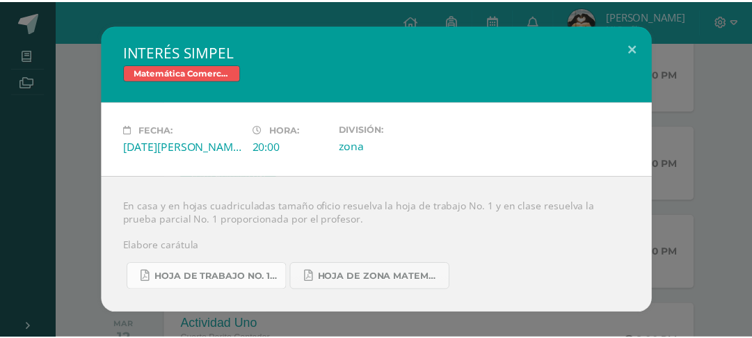
scroll to position [82, 0]
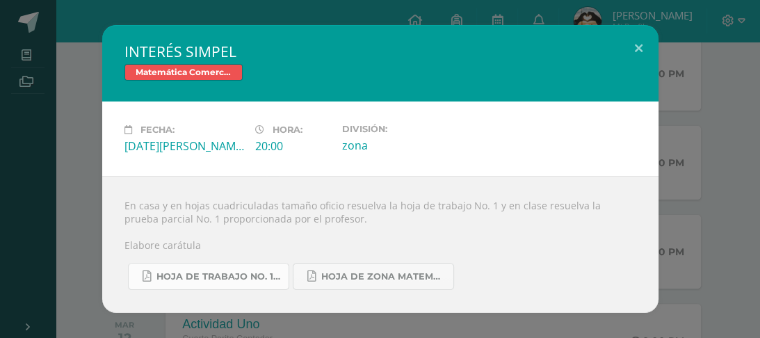
click at [259, 282] on span "Hoja de trabajo No. 1 Matemática Comercial..pdf" at bounding box center [218, 276] width 125 height 11
click at [692, 92] on div "INTERÉS SIMPEL Matemática Comercial Fecha: Lunes 11 de Agosto Hora: 20:00 Divis…" at bounding box center [380, 169] width 749 height 288
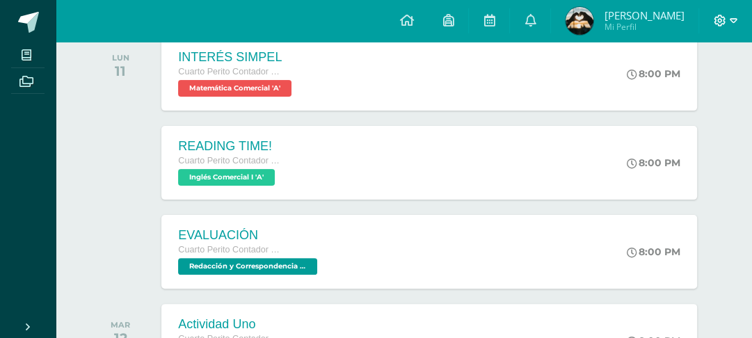
click at [730, 24] on icon at bounding box center [733, 21] width 8 height 13
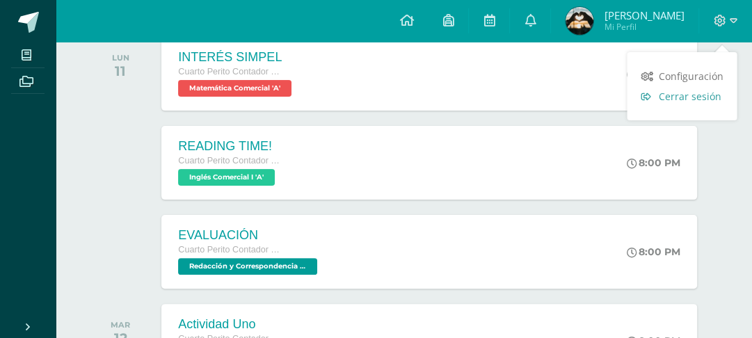
click at [699, 102] on span "Cerrar sesión" at bounding box center [689, 96] width 63 height 13
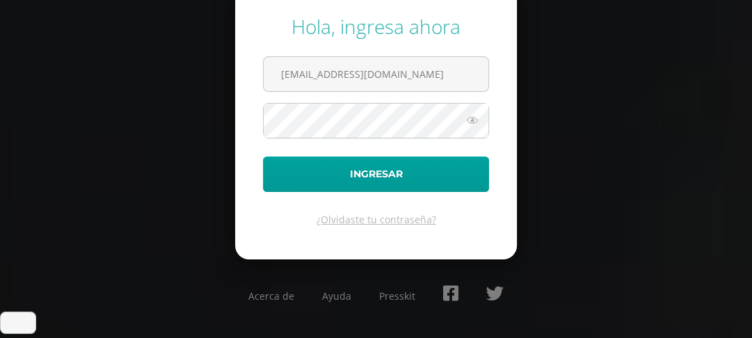
scroll to position [82, 0]
click at [355, 83] on input "125@laestrella.edu.gt" at bounding box center [376, 74] width 225 height 34
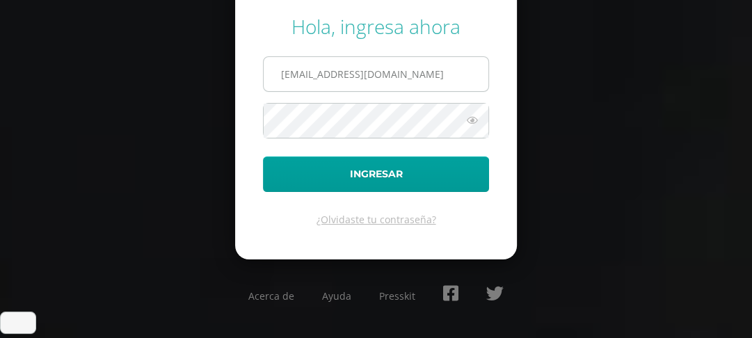
click at [394, 82] on input "125@laestrella.edu.gt" at bounding box center [376, 74] width 225 height 34
drag, startPoint x: 281, startPoint y: 76, endPoint x: 423, endPoint y: 94, distance: 142.9
click at [423, 91] on input "125@laestrella.edu.gt" at bounding box center [376, 74] width 225 height 34
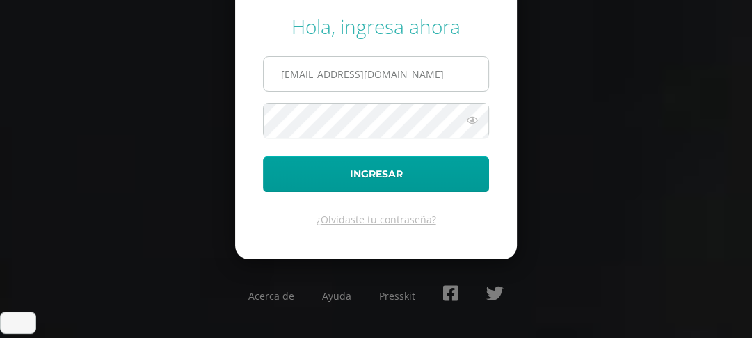
click at [423, 91] on input "125@laestrella.edu.gt" at bounding box center [376, 74] width 225 height 34
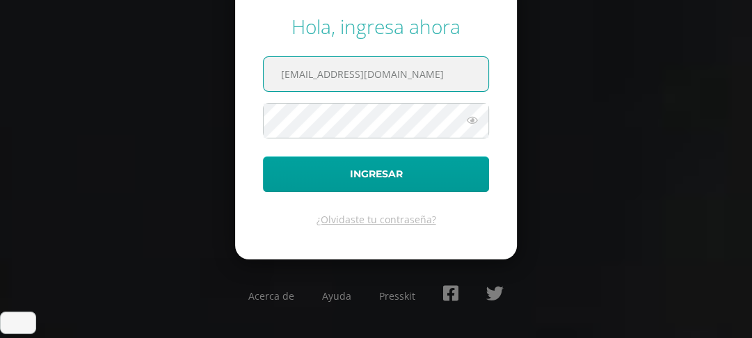
click at [438, 72] on input "125@laestrella.edu.gt" at bounding box center [376, 74] width 225 height 34
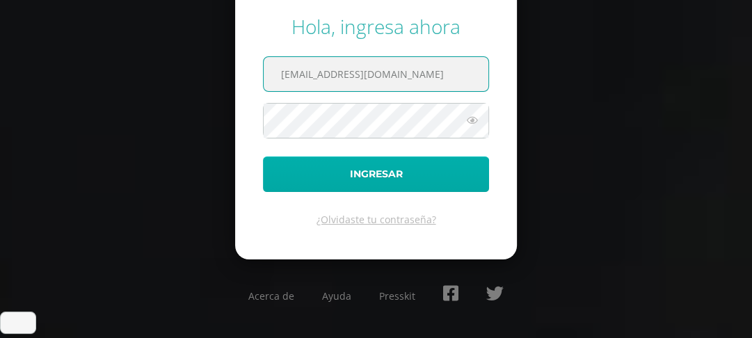
drag, startPoint x: 438, startPoint y: 72, endPoint x: 421, endPoint y: 203, distance: 131.9
click at [421, 203] on form "Hola, ingresa ahora 125@laestrella.edu.gt Ingresar ¿Olvidaste tu contraseña?" at bounding box center [376, 120] width 282 height 280
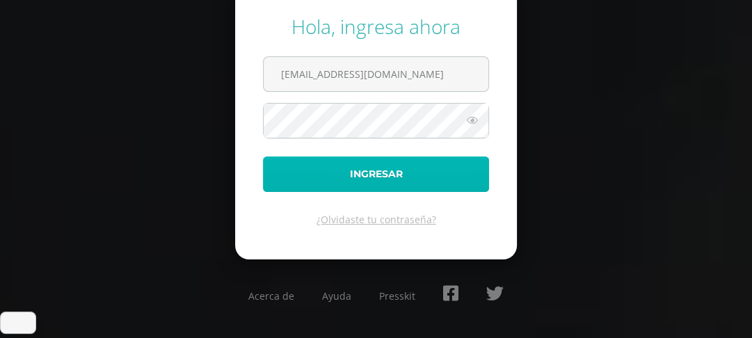
click at [421, 192] on button "Ingresar" at bounding box center [376, 173] width 226 height 35
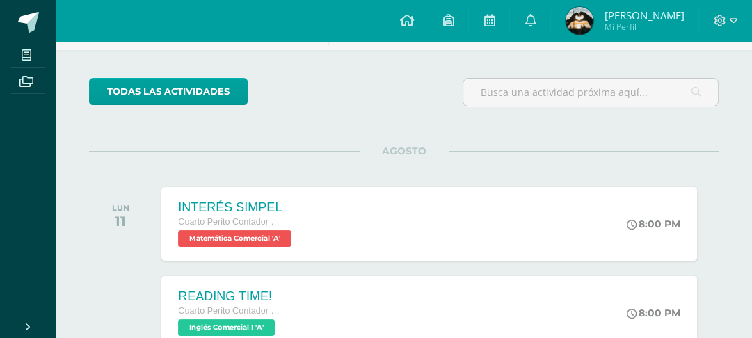
scroll to position [118, 0]
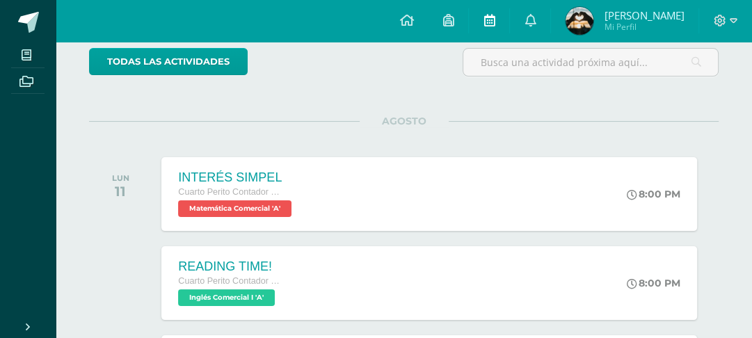
click at [494, 24] on icon at bounding box center [488, 20] width 11 height 13
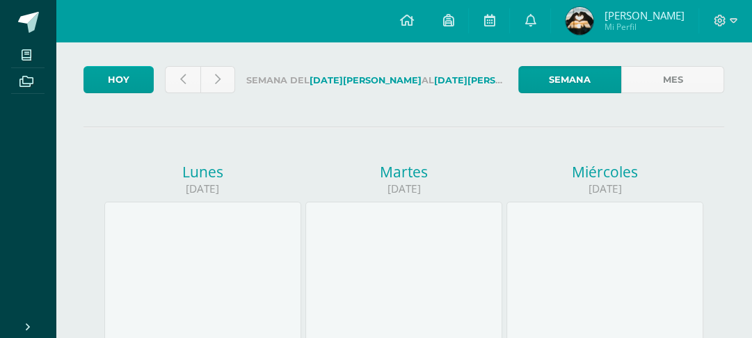
scroll to position [78, 0]
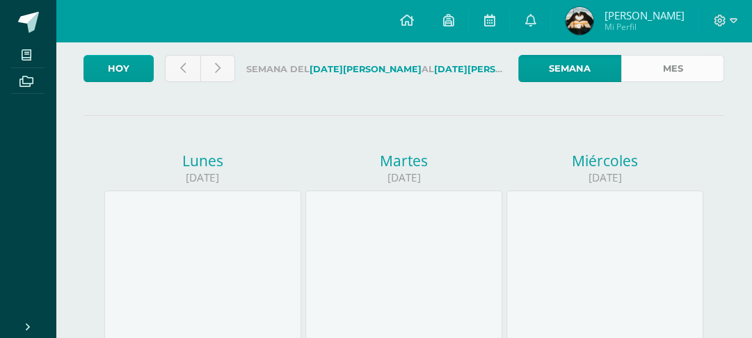
click at [679, 74] on link "Mes" at bounding box center [672, 68] width 103 height 27
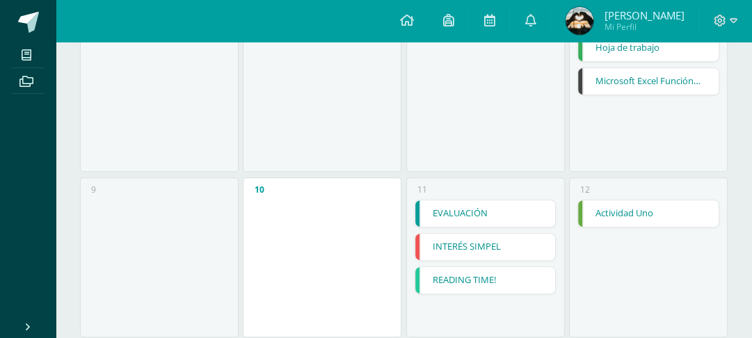
scroll to position [364, 0]
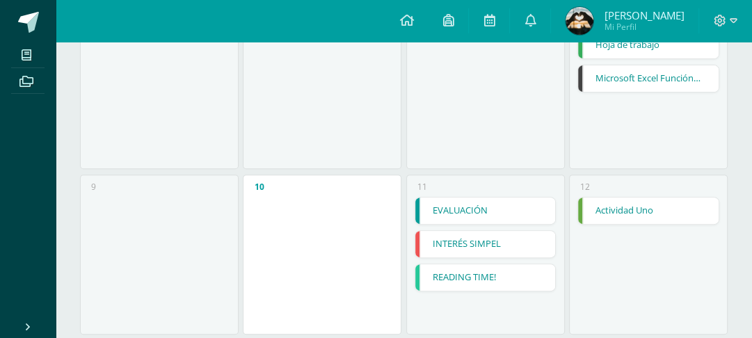
click at [677, 58] on link "Hoja de trabajo" at bounding box center [648, 45] width 140 height 26
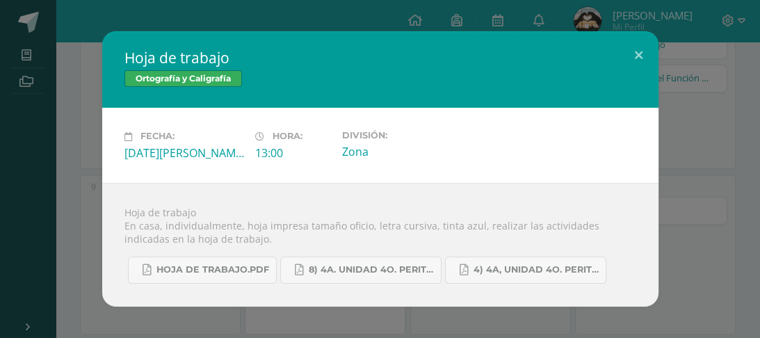
click at [725, 92] on div "Hoja de trabajo Ortografía y Caligrafía Fecha: Viernes 08 de Agosto Hora: 13:00…" at bounding box center [380, 168] width 749 height 275
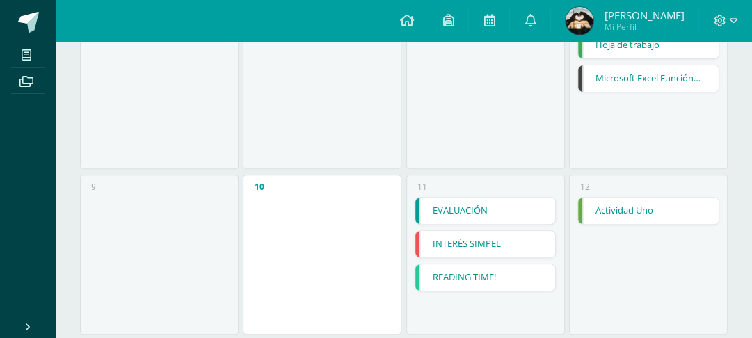
click at [680, 224] on link "Actividad Uno" at bounding box center [648, 210] width 140 height 26
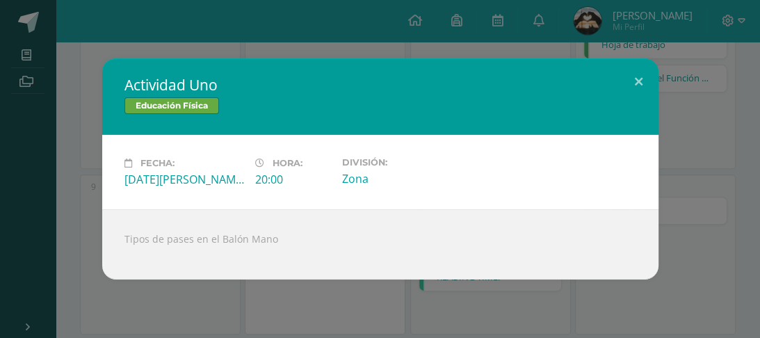
click at [702, 206] on div "Actividad Uno Educación Física Fecha: Martes 12 de Agosto Hora: 20:00 División:…" at bounding box center [380, 168] width 749 height 221
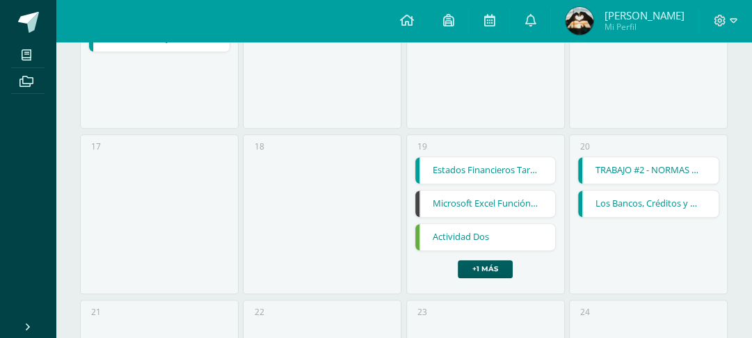
scroll to position [730, 0]
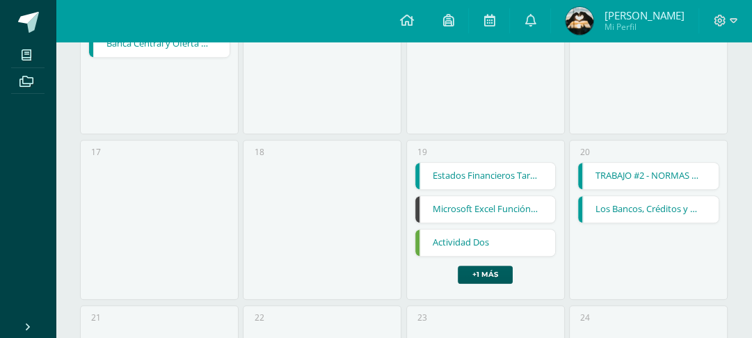
click at [526, 256] on link "Actividad Dos" at bounding box center [485, 242] width 140 height 26
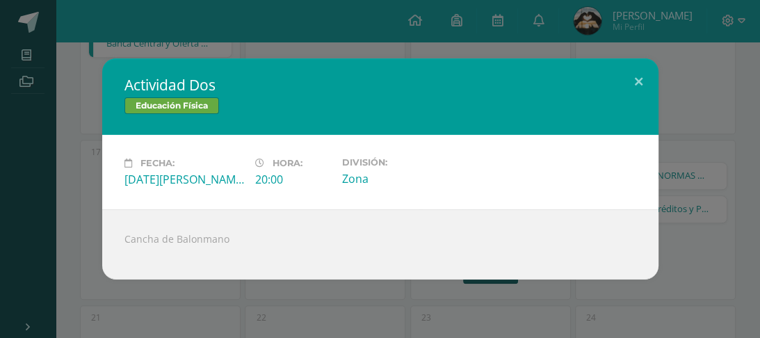
click at [675, 138] on div "Actividad Dos Educación Física Fecha: Martes 19 de Agosto Hora: 20:00 División:…" at bounding box center [380, 168] width 749 height 221
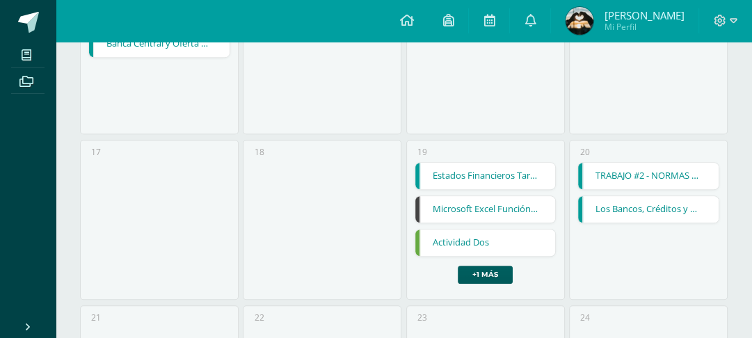
click at [733, 10] on div at bounding box center [725, 21] width 53 height 42
click at [726, 29] on div at bounding box center [725, 21] width 53 height 42
click at [713, 25] on icon at bounding box center [719, 21] width 13 height 13
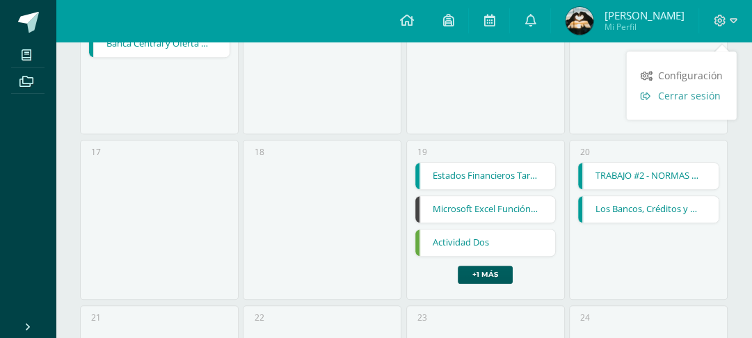
click at [679, 99] on span "Cerrar sesión" at bounding box center [689, 95] width 63 height 13
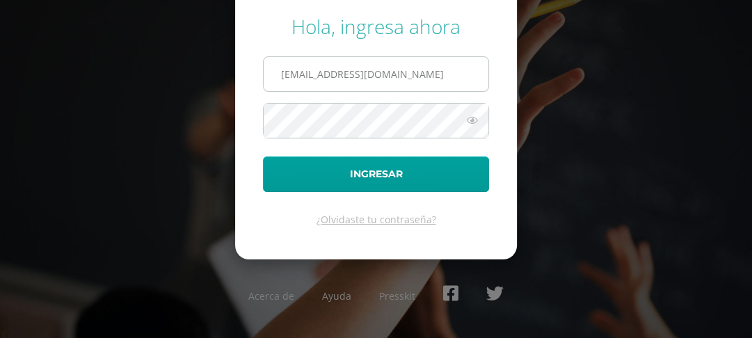
click at [423, 74] on input "[EMAIL_ADDRESS][DOMAIN_NAME]" at bounding box center [376, 74] width 225 height 34
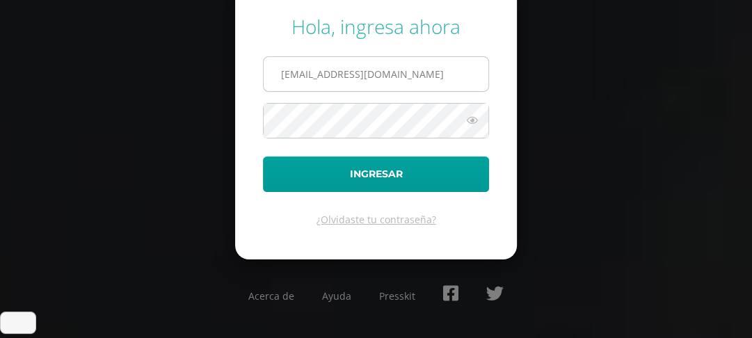
scroll to position [82, 0]
type input "[EMAIL_ADDRESS][DOMAIN_NAME]"
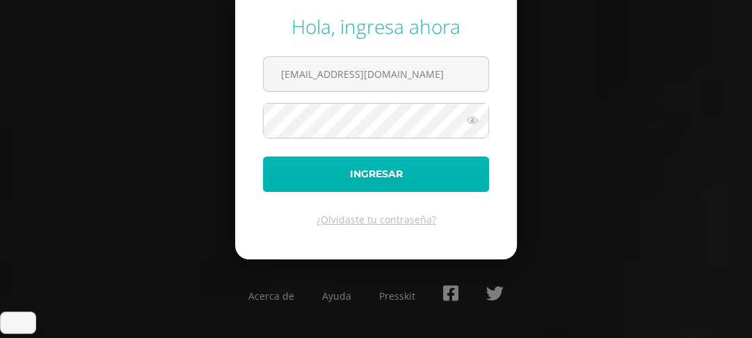
click at [389, 181] on button "Ingresar" at bounding box center [376, 173] width 226 height 35
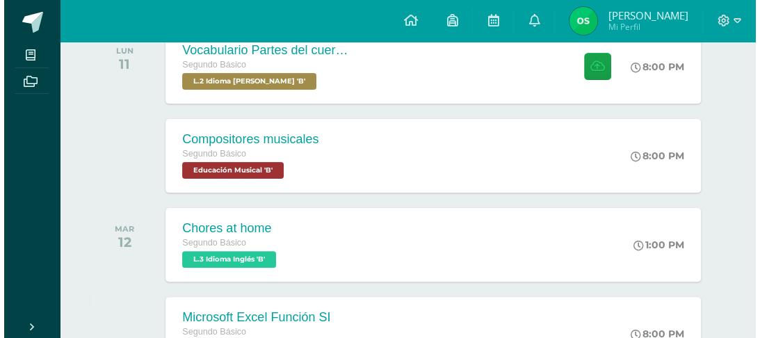
scroll to position [253, 0]
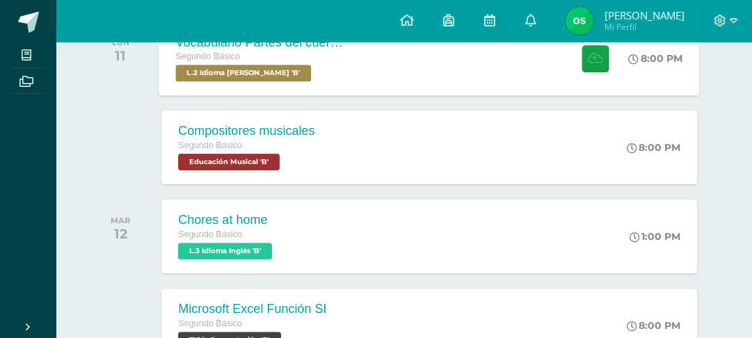
click at [664, 65] on div "8:00 PM" at bounding box center [656, 58] width 54 height 13
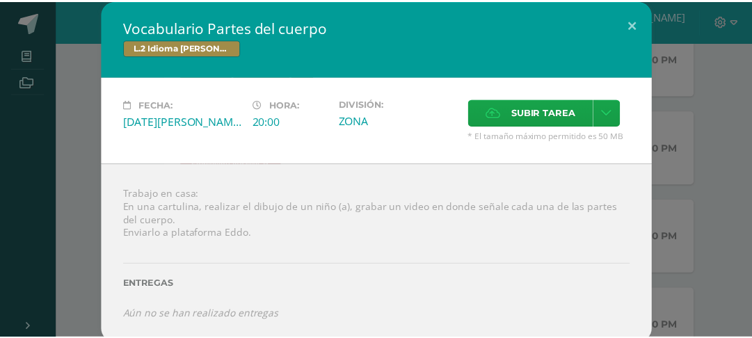
scroll to position [31, 0]
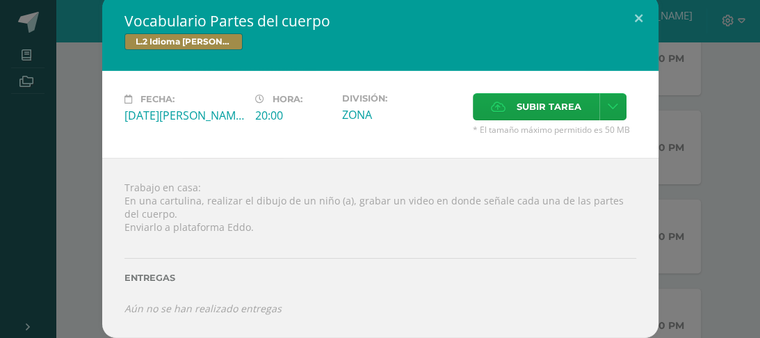
click at [738, 28] on div "Vocabulario Partes del cuerpo L.2 Idioma [PERSON_NAME] Fecha: [DATE][PERSON_NAM…" at bounding box center [380, 165] width 749 height 343
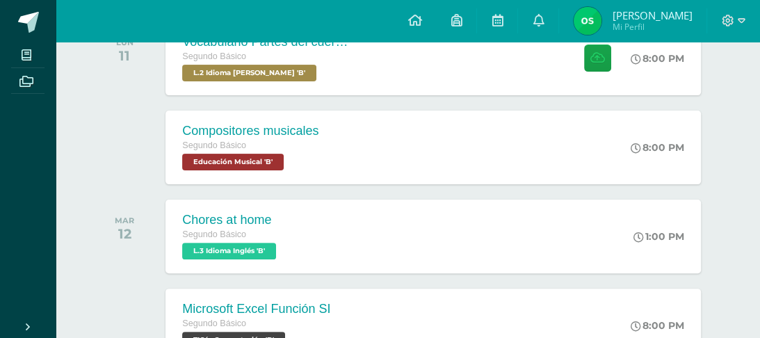
click at [743, 26] on div "Vocabulario Partes del cuerpo L.2 Idioma [PERSON_NAME] Fecha: [DATE][PERSON_NAM…" at bounding box center [380, 165] width 749 height 343
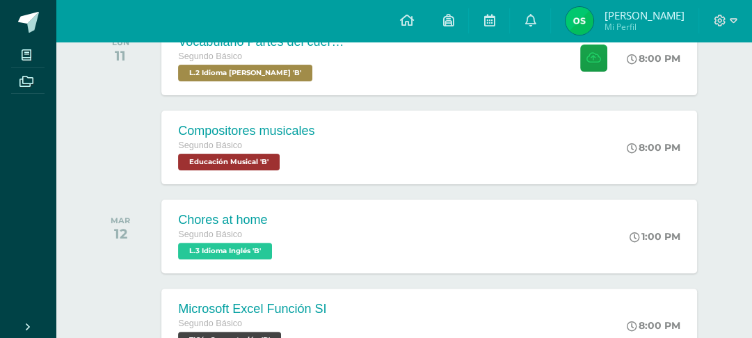
click at [737, 26] on div at bounding box center [725, 21] width 53 height 42
click at [482, 23] on link at bounding box center [489, 21] width 40 height 42
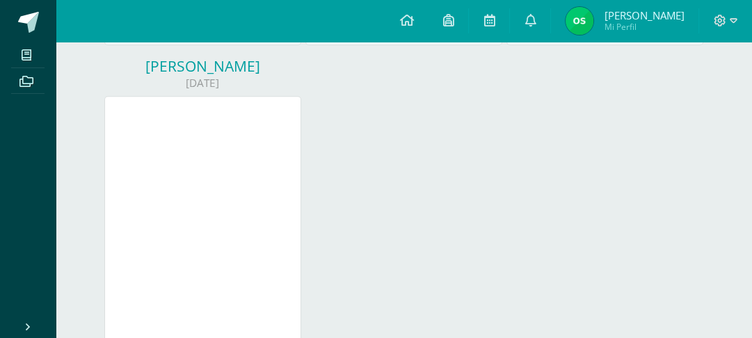
scroll to position [33, 0]
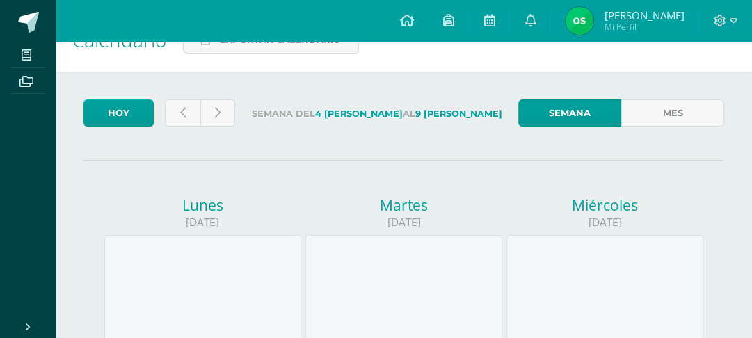
drag, startPoint x: 756, startPoint y: 79, endPoint x: 748, endPoint y: 78, distance: 7.7
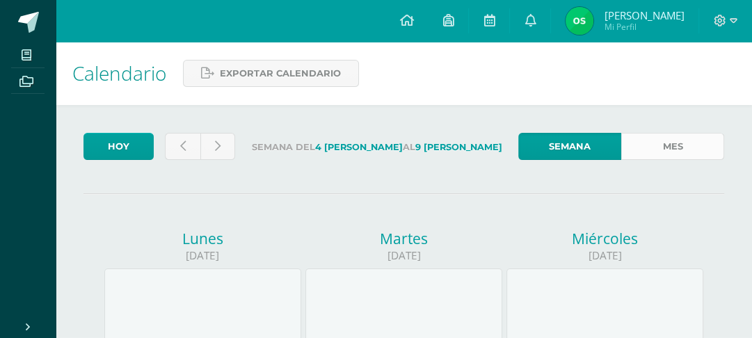
click at [684, 160] on link "Mes" at bounding box center [672, 146] width 103 height 27
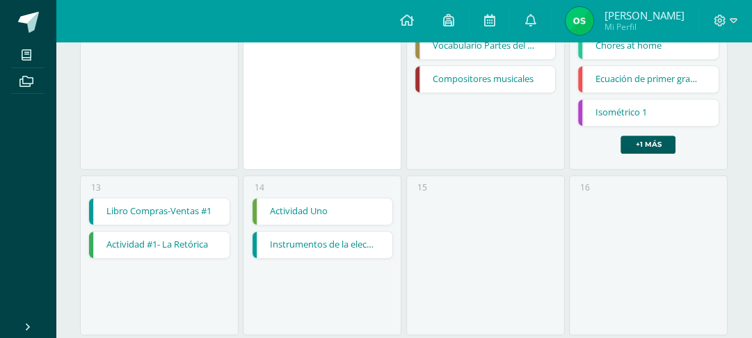
scroll to position [532, 0]
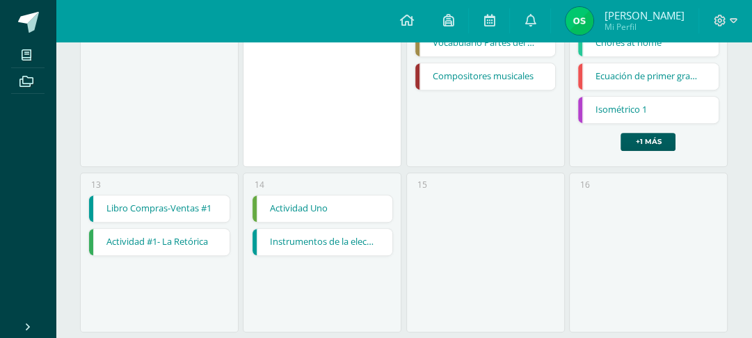
click at [343, 222] on link "Actividad Uno" at bounding box center [322, 208] width 140 height 26
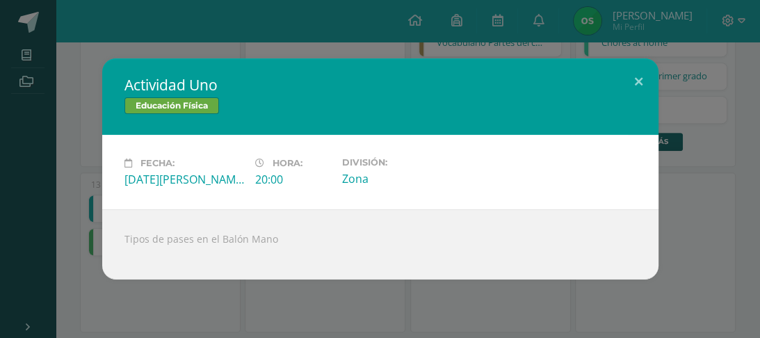
click at [697, 161] on div "Actividad Uno Educación Física Fecha: Jueves 14 de Agosto Hora: 20:00 División:…" at bounding box center [380, 168] width 749 height 221
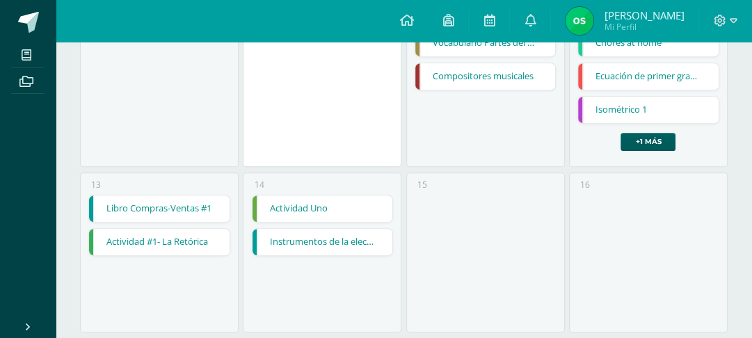
click at [731, 11] on div at bounding box center [725, 21] width 53 height 42
click at [723, 25] on icon at bounding box center [719, 21] width 13 height 13
click at [670, 97] on span "Cerrar sesión" at bounding box center [689, 95] width 63 height 13
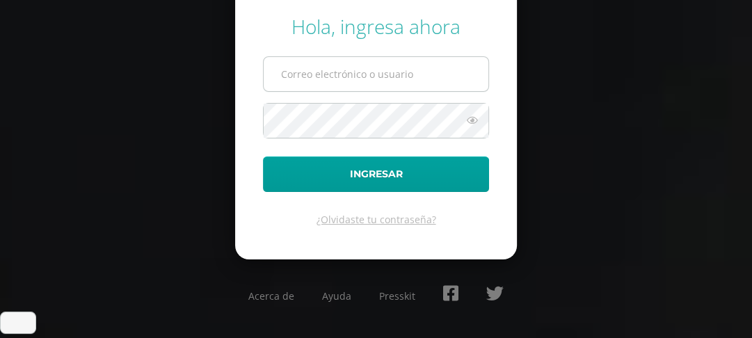
scroll to position [82, 0]
click at [474, 90] on input "[EMAIL_ADDRESS][DOMAIN_NAME]" at bounding box center [376, 74] width 225 height 34
click at [439, 91] on input "642@laestrella.edu.gt" at bounding box center [376, 74] width 225 height 34
type input "125@laestrella.edu.gt"
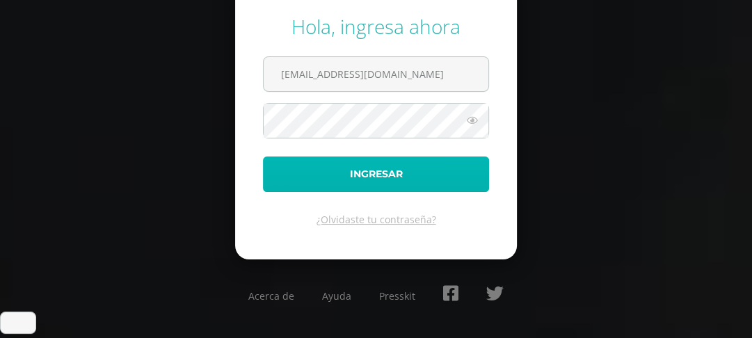
click at [395, 184] on button "Ingresar" at bounding box center [376, 173] width 226 height 35
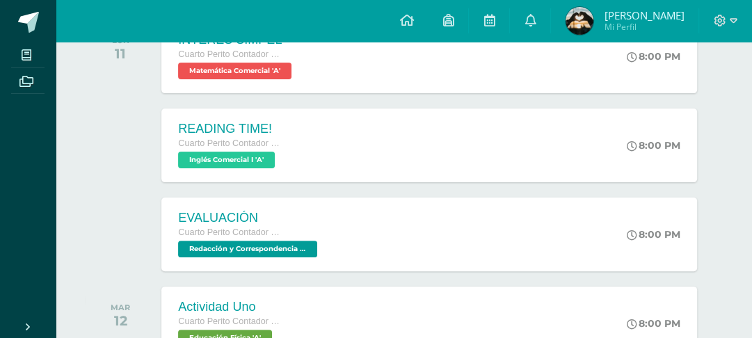
scroll to position [250, 0]
